Goal: Check status: Check status

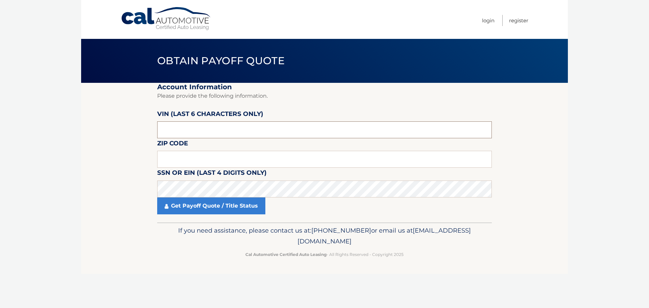
click at [185, 128] on input "text" at bounding box center [324, 129] width 334 height 17
paste input "NN4015"
type input "NN4015"
click at [181, 161] on input "text" at bounding box center [324, 159] width 334 height 17
click at [178, 164] on input "text" at bounding box center [324, 159] width 334 height 17
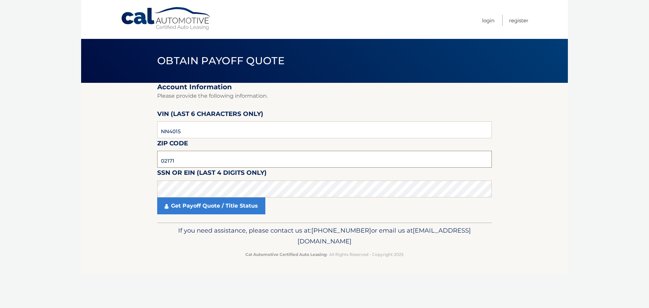
type input "02171"
click at [102, 187] on section "Account Information Please provide the following information. [PERSON_NAME] (la…" at bounding box center [324, 153] width 486 height 140
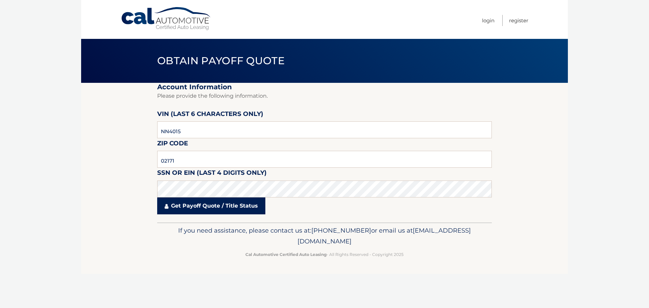
click at [214, 201] on link "Get Payoff Quote / Title Status" at bounding box center [211, 205] width 108 height 17
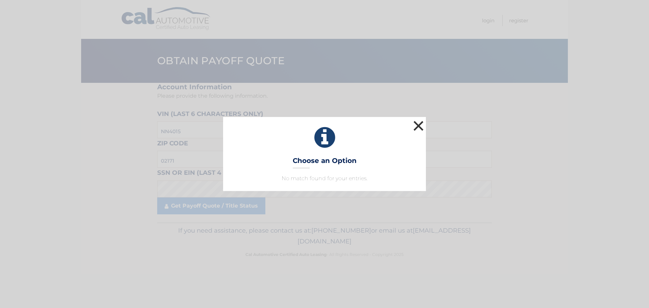
click at [418, 123] on button "×" at bounding box center [418, 126] width 14 height 14
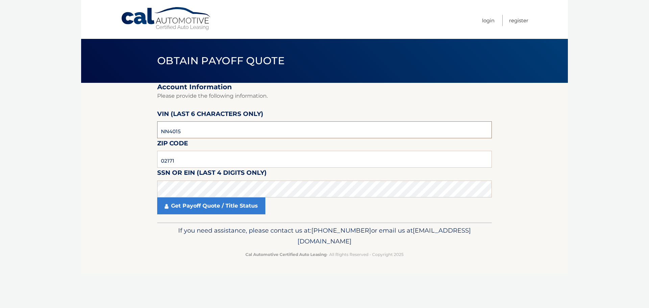
click at [228, 126] on input "NN4015" at bounding box center [324, 129] width 334 height 17
drag, startPoint x: 237, startPoint y: 129, endPoint x: 45, endPoint y: 144, distance: 192.4
click at [46, 140] on body "Cal Automotive Menu Login Register Obtain Payoff Quote" at bounding box center [324, 154] width 649 height 308
drag, startPoint x: 198, startPoint y: 132, endPoint x: 101, endPoint y: 140, distance: 96.9
click at [101, 140] on section "Account Information Please provide the following information. [PERSON_NAME] (la…" at bounding box center [324, 153] width 486 height 140
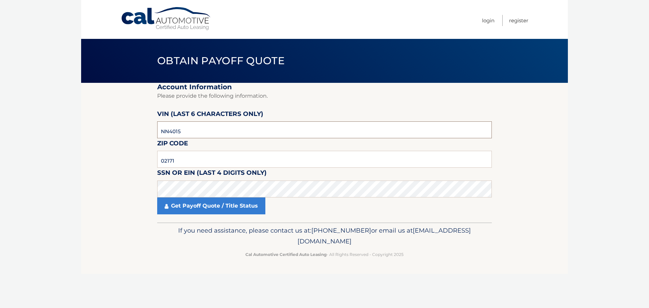
paste input "401594"
type input "401594"
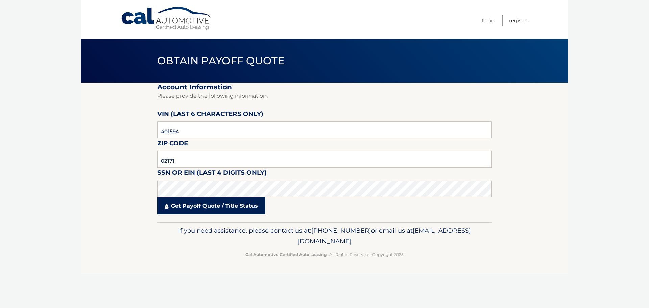
click at [212, 208] on link "Get Payoff Quote / Title Status" at bounding box center [211, 205] width 108 height 17
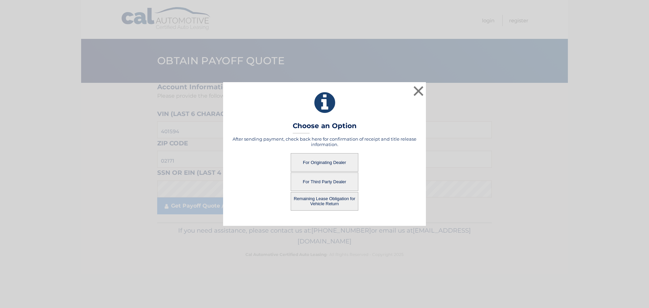
click at [348, 199] on button "Remaining Lease Obligation for Vehicle Return" at bounding box center [325, 201] width 68 height 19
click at [324, 199] on button "Remaining Lease Obligation for Vehicle Return" at bounding box center [325, 201] width 68 height 19
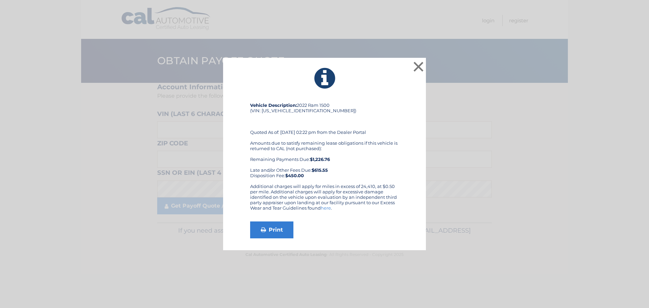
click at [325, 158] on b "$1,226.76" at bounding box center [320, 158] width 20 height 5
click at [321, 157] on b "$1,226.76" at bounding box center [320, 158] width 20 height 5
click at [419, 66] on button "×" at bounding box center [418, 67] width 14 height 14
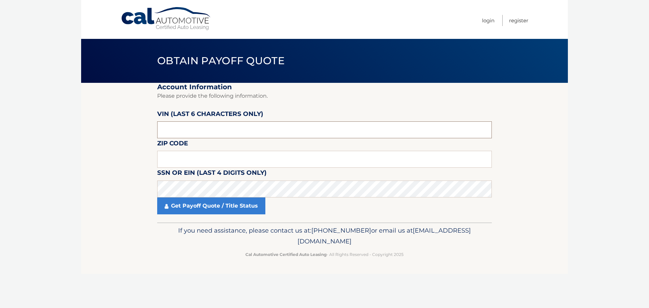
click at [191, 124] on input "text" at bounding box center [324, 129] width 334 height 17
paste input "401594"
type input "401594"
click at [184, 158] on input "text" at bounding box center [324, 159] width 334 height 17
type input "02171"
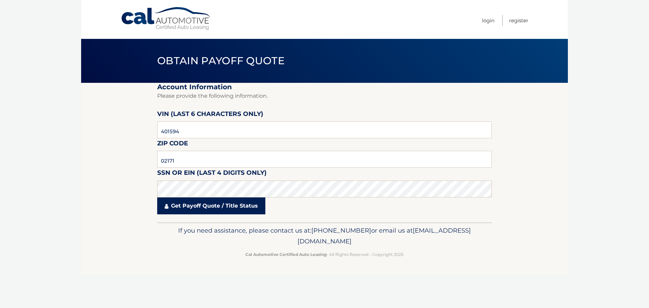
click at [200, 206] on link "Get Payoff Quote / Title Status" at bounding box center [211, 205] width 108 height 17
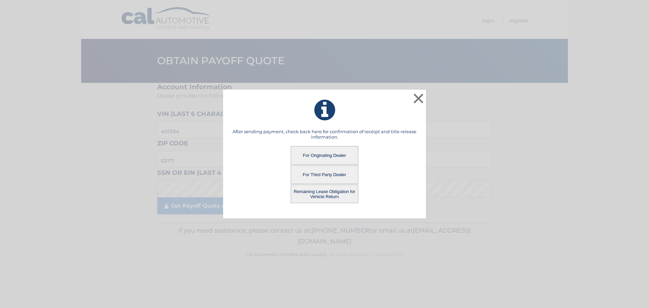
click at [318, 188] on button "Remaining Lease Obligation for Vehicle Return" at bounding box center [325, 193] width 68 height 19
click at [317, 191] on button "Remaining Lease Obligation for Vehicle Return" at bounding box center [325, 193] width 68 height 19
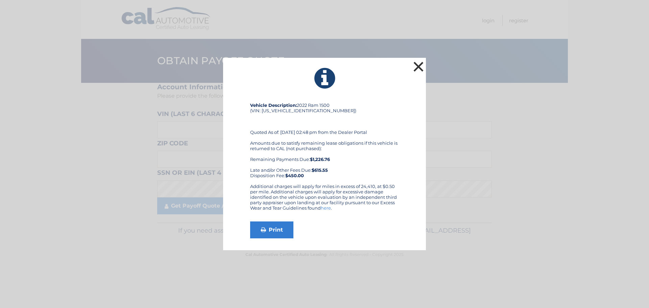
click at [418, 64] on button "×" at bounding box center [418, 67] width 14 height 14
